Goal: Contribute content: Add original content to the website for others to see

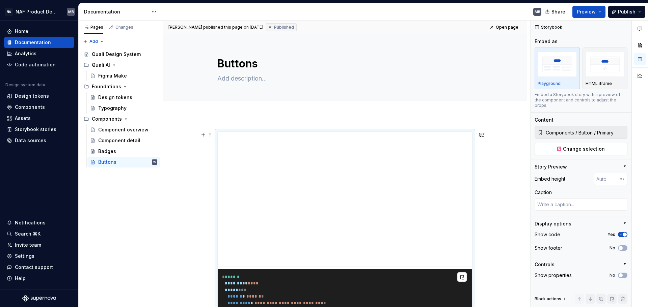
scroll to position [77, 0]
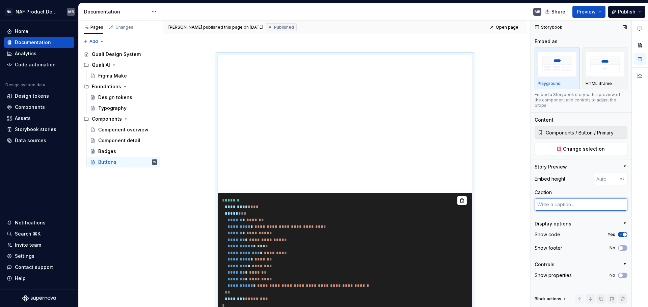
type textarea "*"
click at [544, 200] on textarea at bounding box center [580, 205] width 93 height 12
paste textarea "Basic button The Button comes with three variants: text (default), contained, a…"
type textarea "Basic button The Button comes with three variants: text (default), contained, a…"
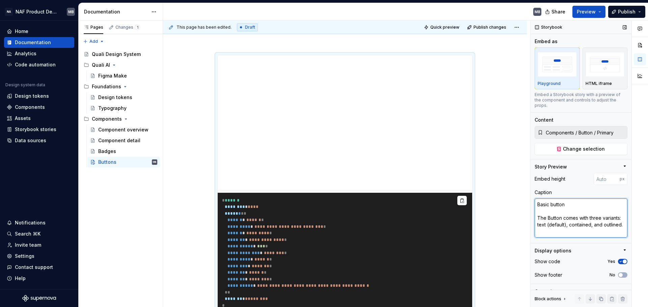
scroll to position [0, 0]
type textarea "*"
type textarea "Basic button The Button comes with three variants: text (default), contained, a…"
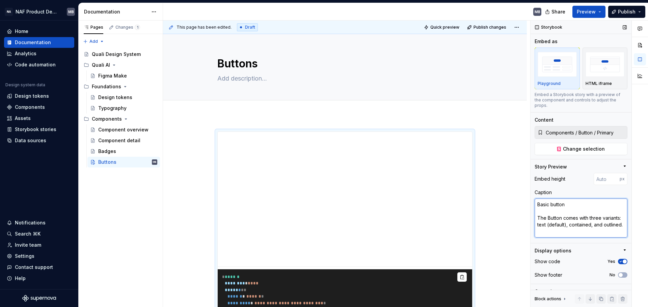
click at [581, 221] on textarea "Basic button The Button comes with three variants: text (default), contained, a…" at bounding box center [580, 218] width 93 height 39
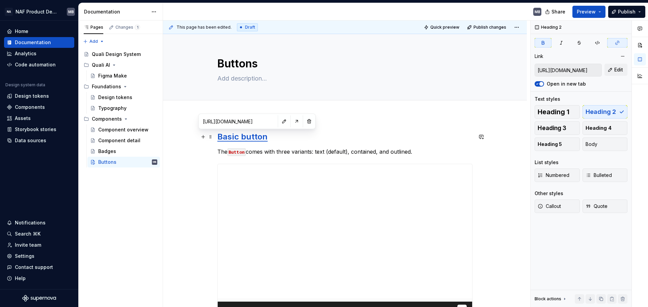
click at [255, 137] on strong "Basic button" at bounding box center [242, 137] width 50 height 10
click at [304, 123] on button "button" at bounding box center [308, 121] width 9 height 9
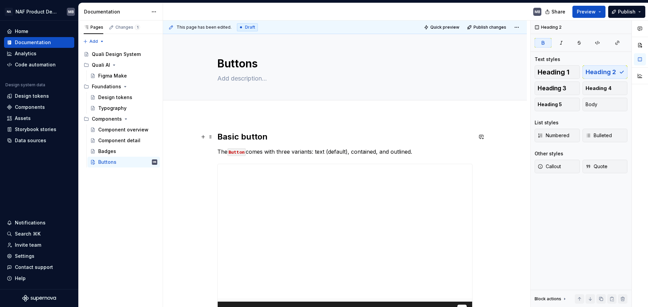
click at [292, 141] on h2 "Basic button" at bounding box center [344, 137] width 255 height 11
type textarea "*"
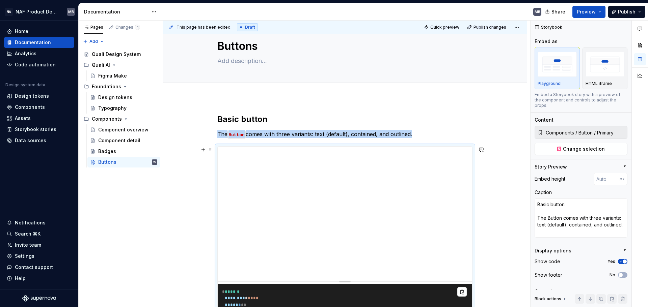
scroll to position [17, 0]
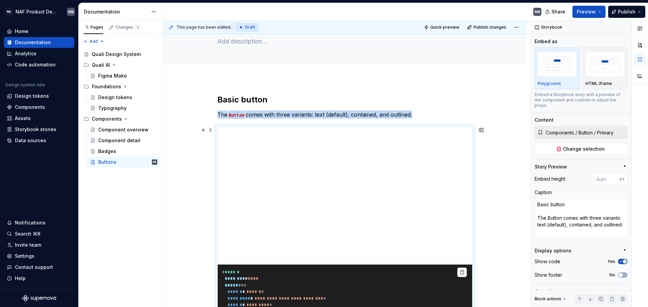
scroll to position [0, 0]
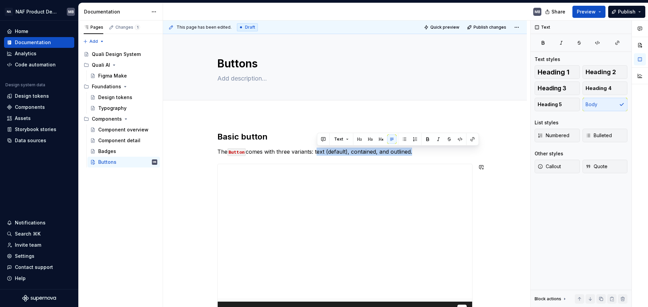
drag, startPoint x: 317, startPoint y: 151, endPoint x: 406, endPoint y: 159, distance: 89.4
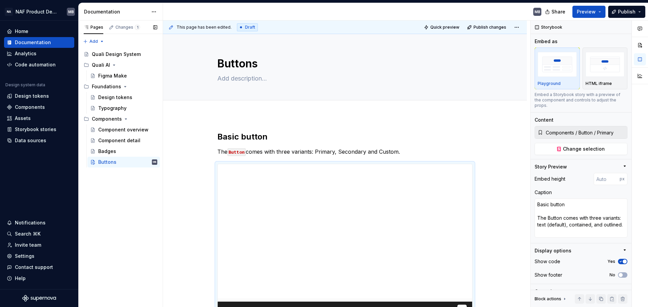
click at [118, 203] on div "Pages Changes 1 Add Accessibility guide for tree Page tree. Navigate the tree w…" at bounding box center [120, 164] width 84 height 287
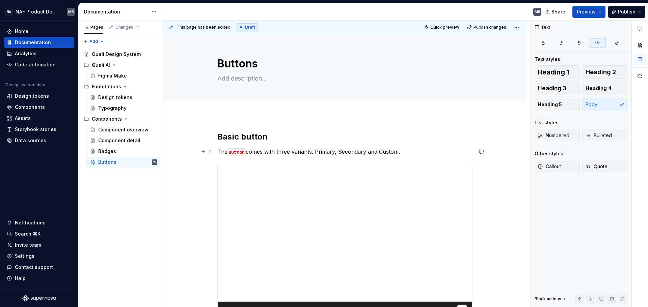
click at [235, 152] on code "Button" at bounding box center [236, 152] width 18 height 8
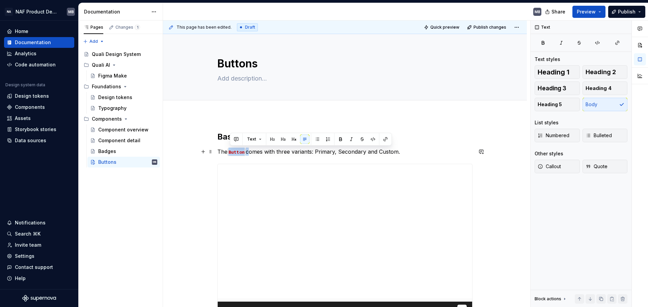
click at [235, 152] on code "Button" at bounding box center [236, 152] width 18 height 8
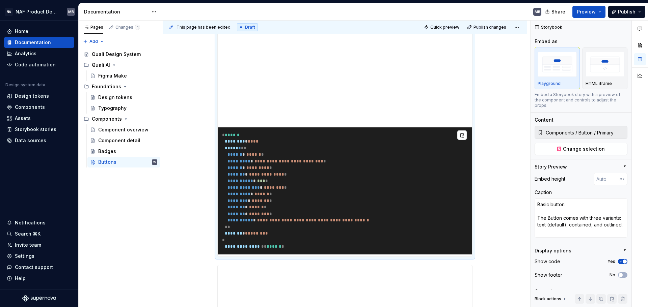
scroll to position [175, 0]
click at [275, 226] on pre "**********" at bounding box center [345, 190] width 254 height 127
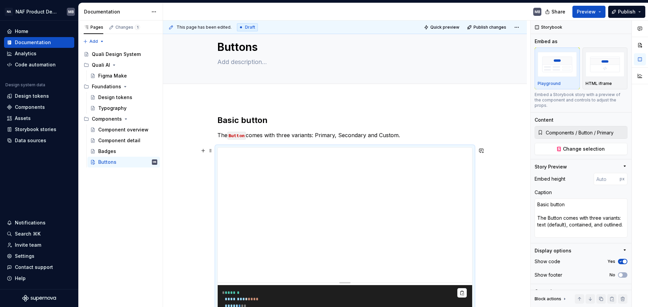
scroll to position [0, 0]
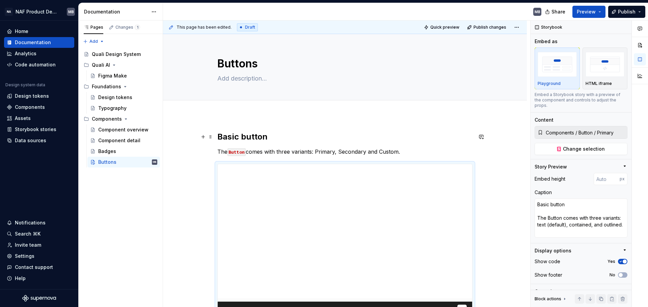
type textarea "*"
click at [263, 79] on textarea at bounding box center [343, 78] width 255 height 11
paste textarea "Buttons allow users to take actions, and make choices, with a single tap."
type textarea "Buttons allow users to take actions, and make choices, with a single tap."
type textarea "*"
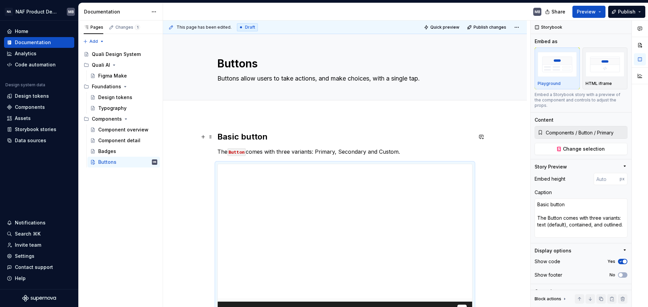
type textarea "Buttons allow users to take actions, and make choices, with a single tap."
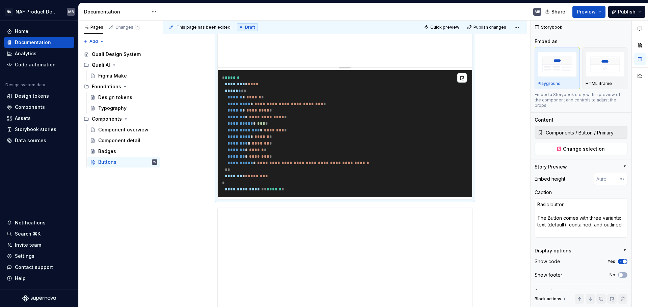
scroll to position [231, 0]
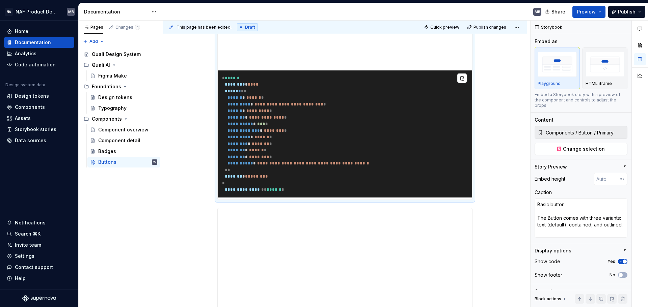
click at [269, 171] on pre "**********" at bounding box center [345, 134] width 254 height 127
click at [246, 169] on pre "**********" at bounding box center [345, 134] width 254 height 127
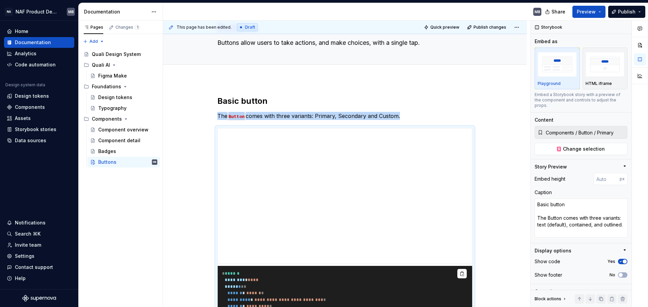
scroll to position [0, 0]
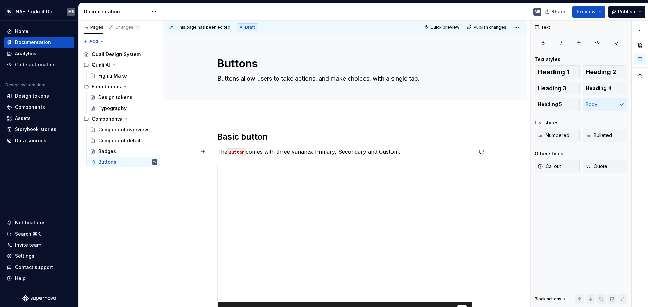
click at [369, 150] on p "The Button comes with three variants: Primary, Secondary and Custom." at bounding box center [344, 152] width 255 height 8
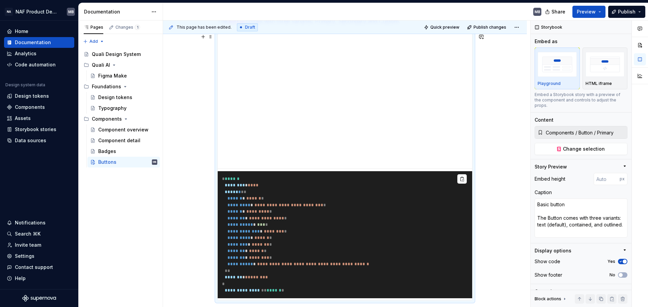
click at [272, 233] on span "********" at bounding box center [274, 231] width 20 height 4
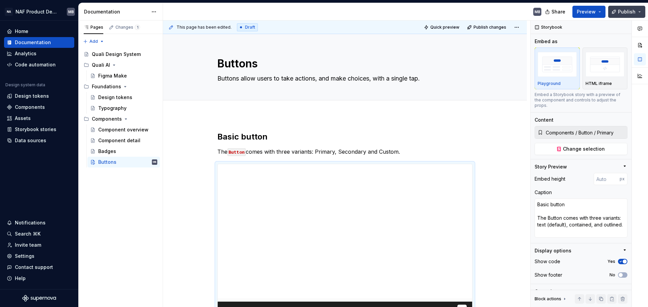
click at [621, 11] on span "Publish" at bounding box center [627, 11] width 18 height 7
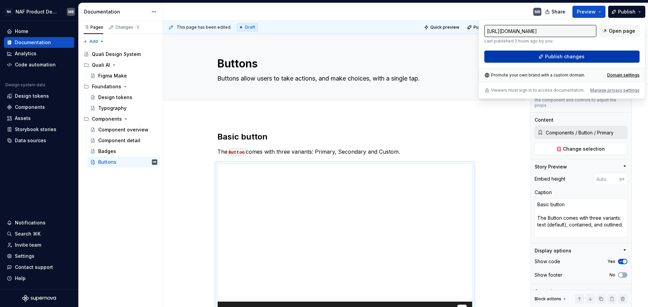
click at [567, 58] on span "Publish changes" at bounding box center [564, 56] width 39 height 7
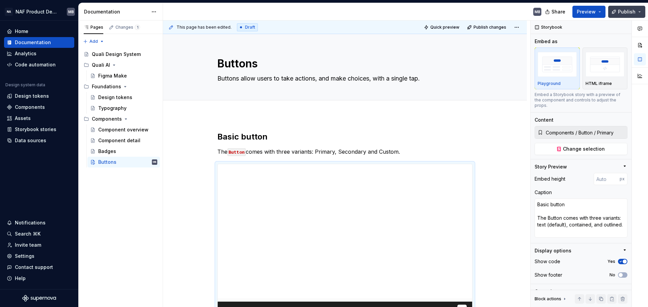
click at [625, 15] on span "Publish" at bounding box center [627, 11] width 18 height 7
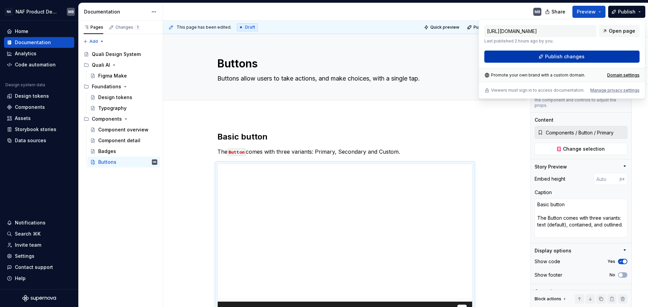
click at [591, 56] on button "Publish changes" at bounding box center [561, 57] width 155 height 12
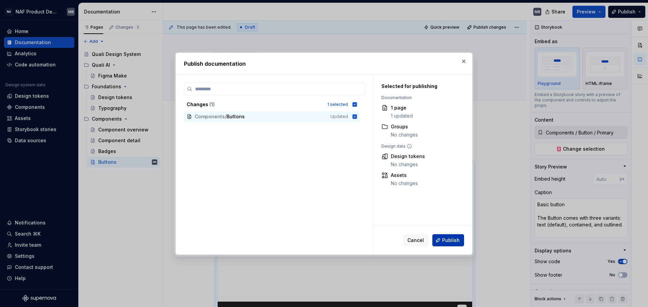
click at [447, 241] on span "Publish" at bounding box center [451, 240] width 18 height 7
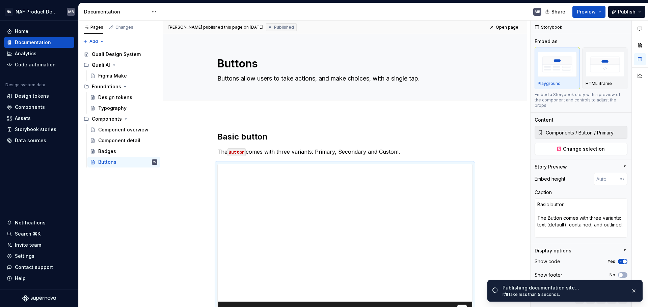
type textarea "*"
